Goal: Check status

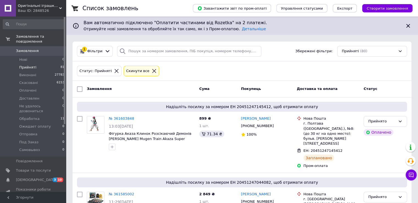
click at [61, 65] on span "81" at bounding box center [63, 67] width 4 height 5
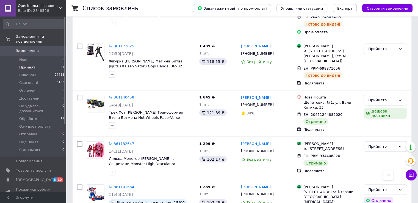
scroll to position [3218, 0]
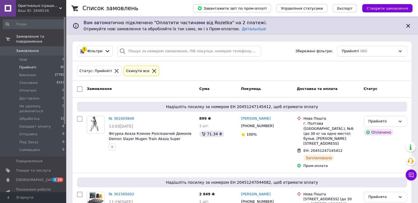
click at [37, 64] on li "Прийняті 80" at bounding box center [34, 68] width 68 height 8
click at [33, 65] on span "Прийняті" at bounding box center [27, 67] width 17 height 5
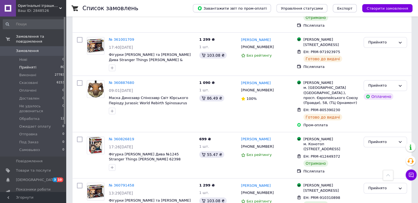
scroll to position [3709, 0]
click at [388, 174] on icon at bounding box center [388, 175] width 4 height 4
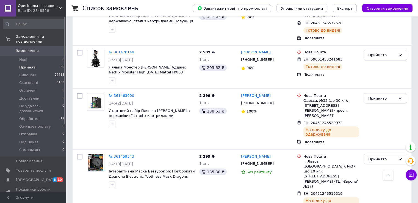
scroll to position [0, 0]
